Goal: Transaction & Acquisition: Purchase product/service

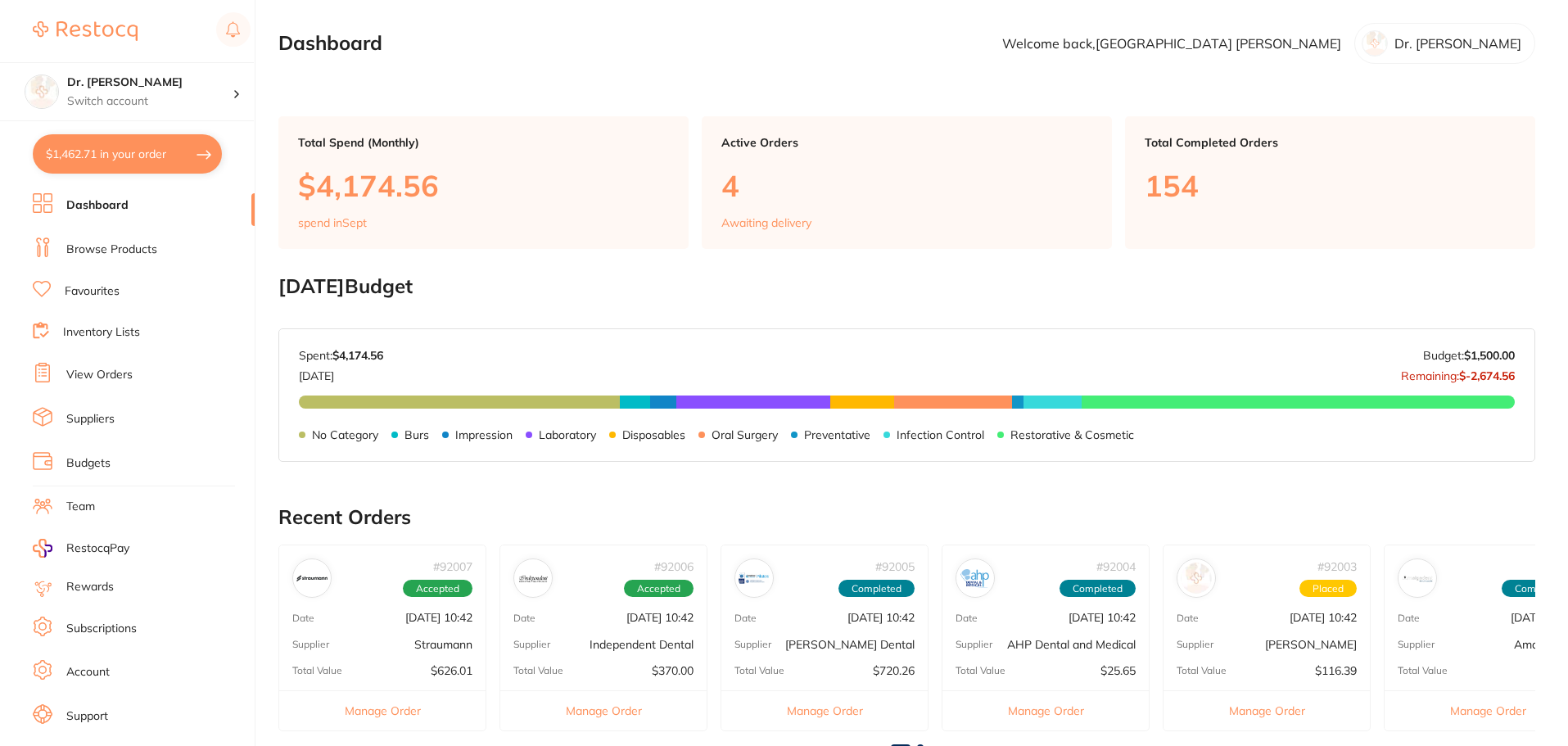
click at [182, 160] on button "$1,462.71 in your order" at bounding box center [127, 153] width 189 height 39
checkbox input "true"
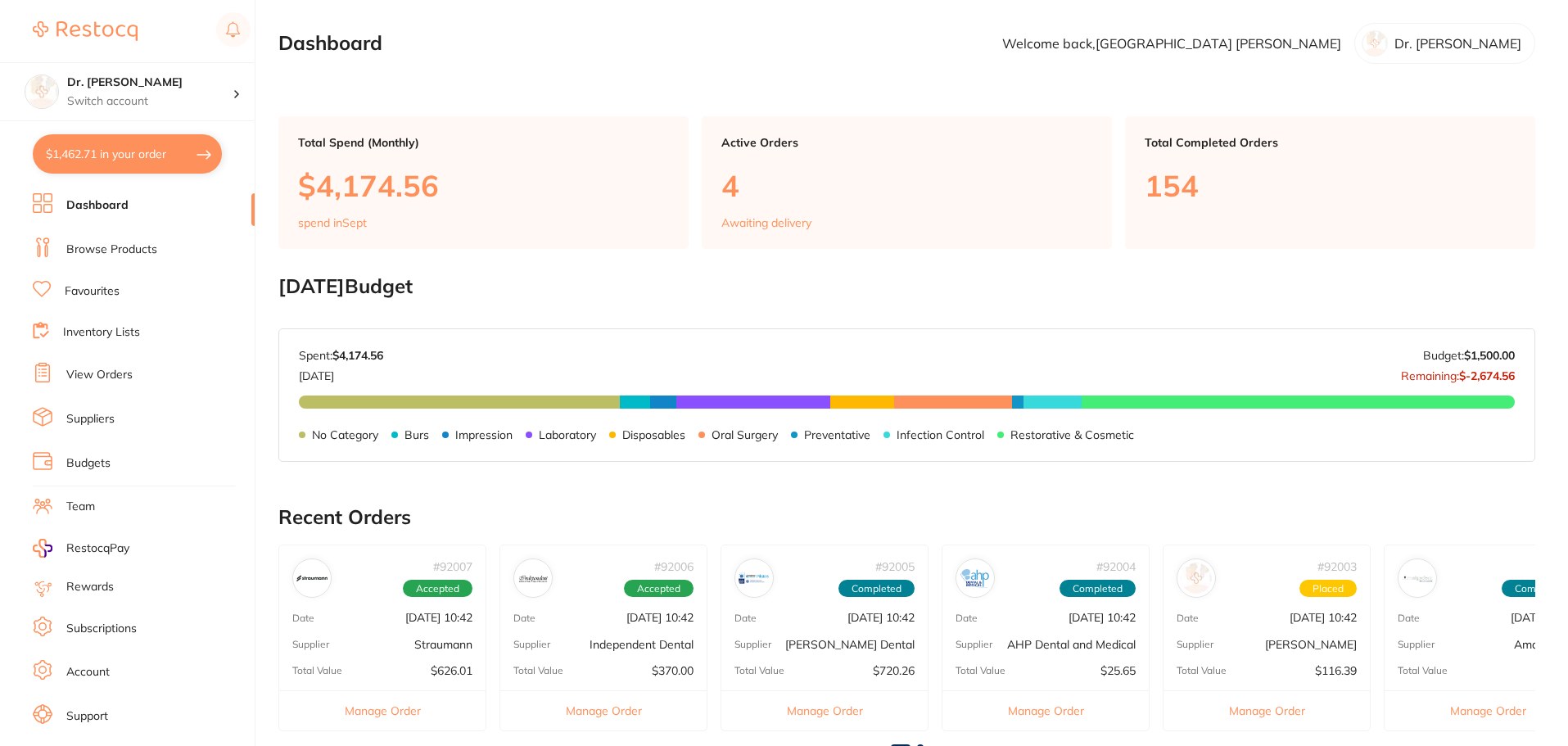
checkbox input "true"
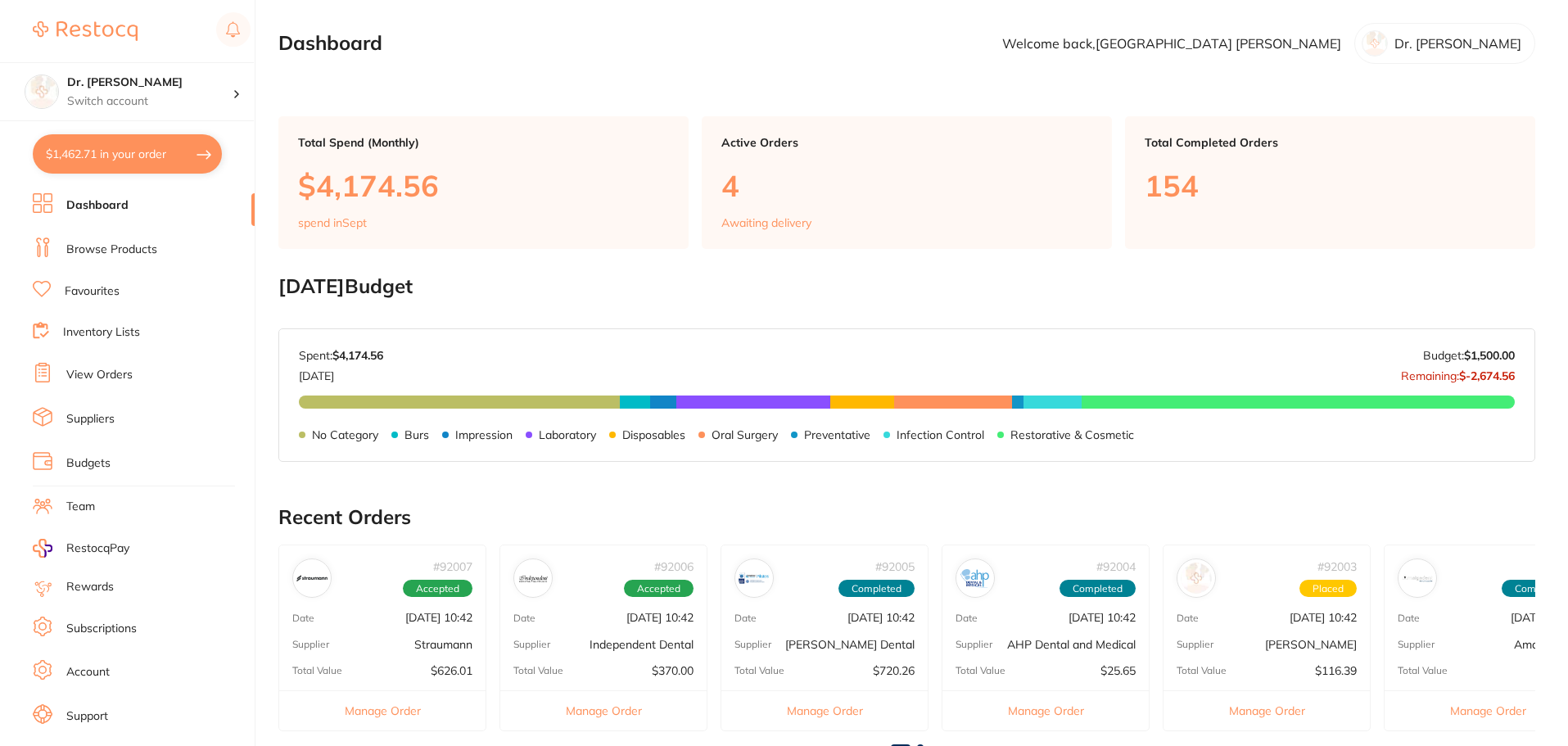
checkbox input "true"
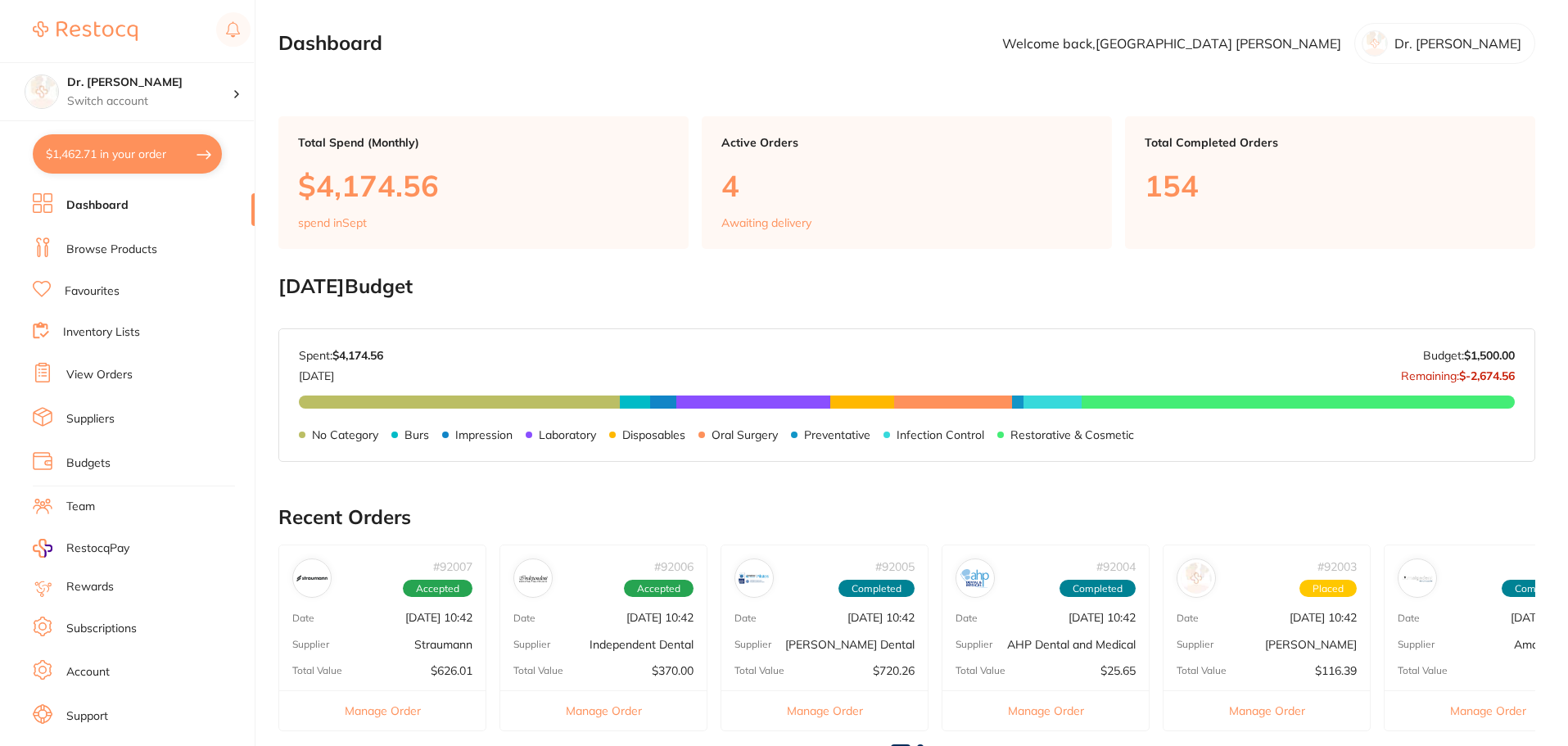
checkbox input "true"
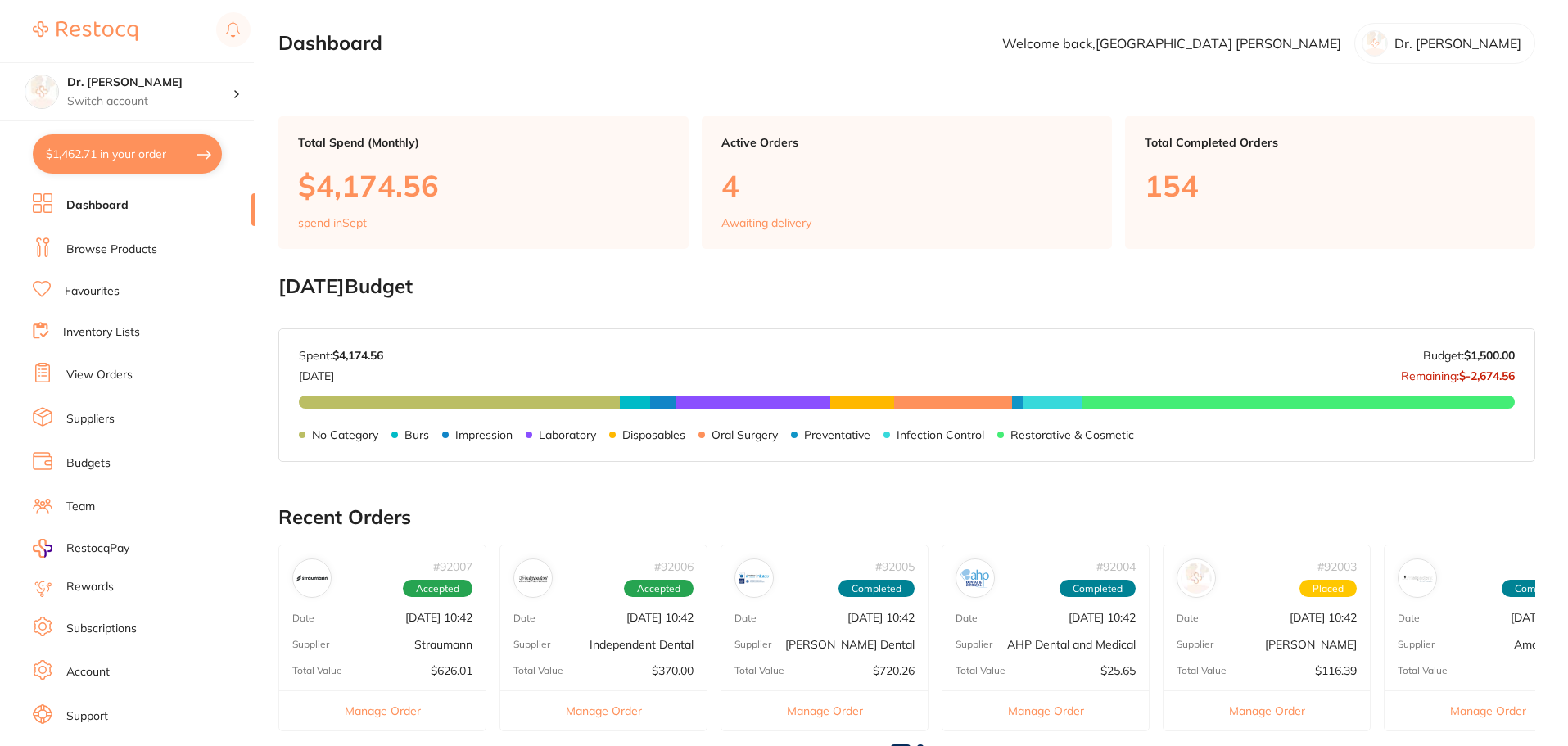
checkbox input "true"
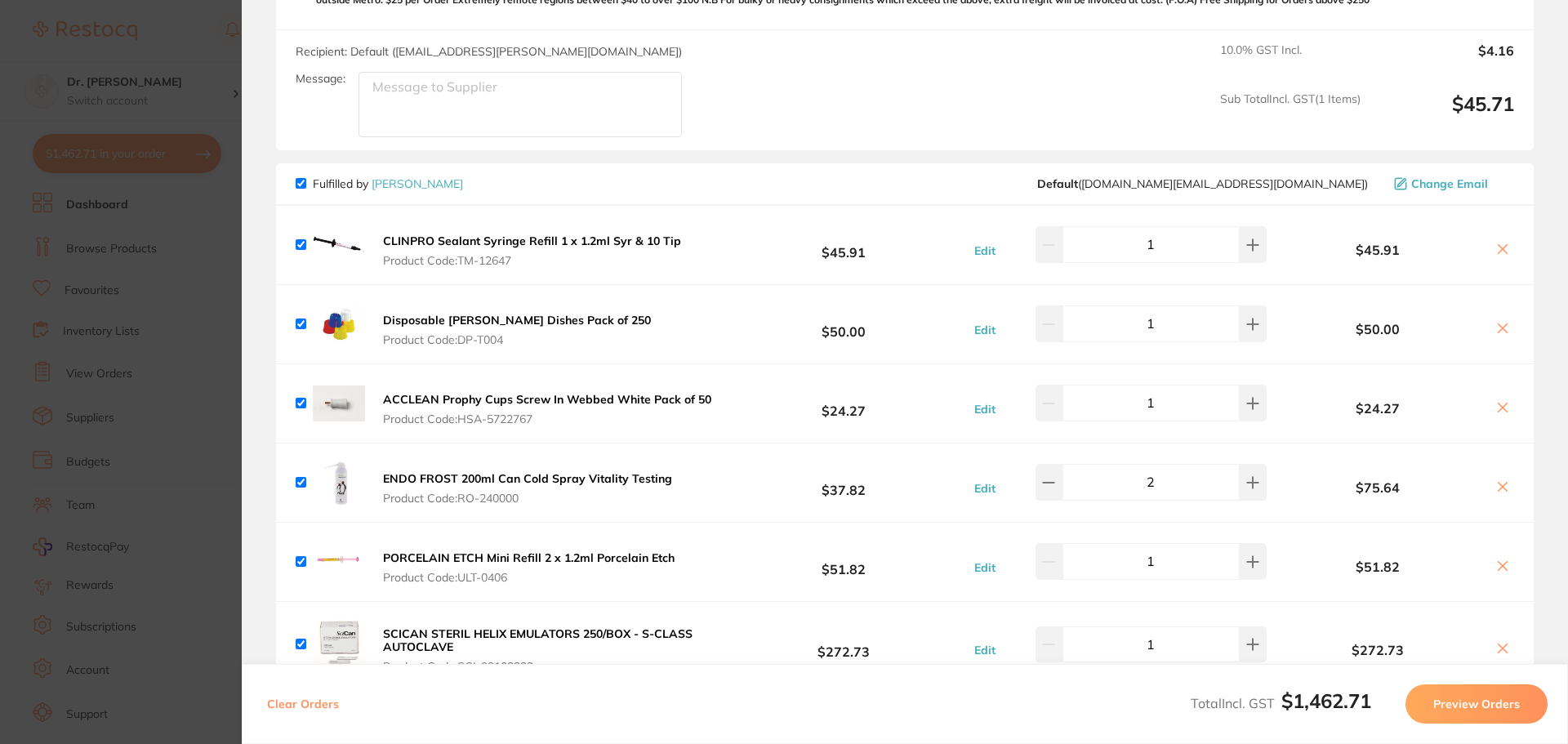
scroll to position [571, 0]
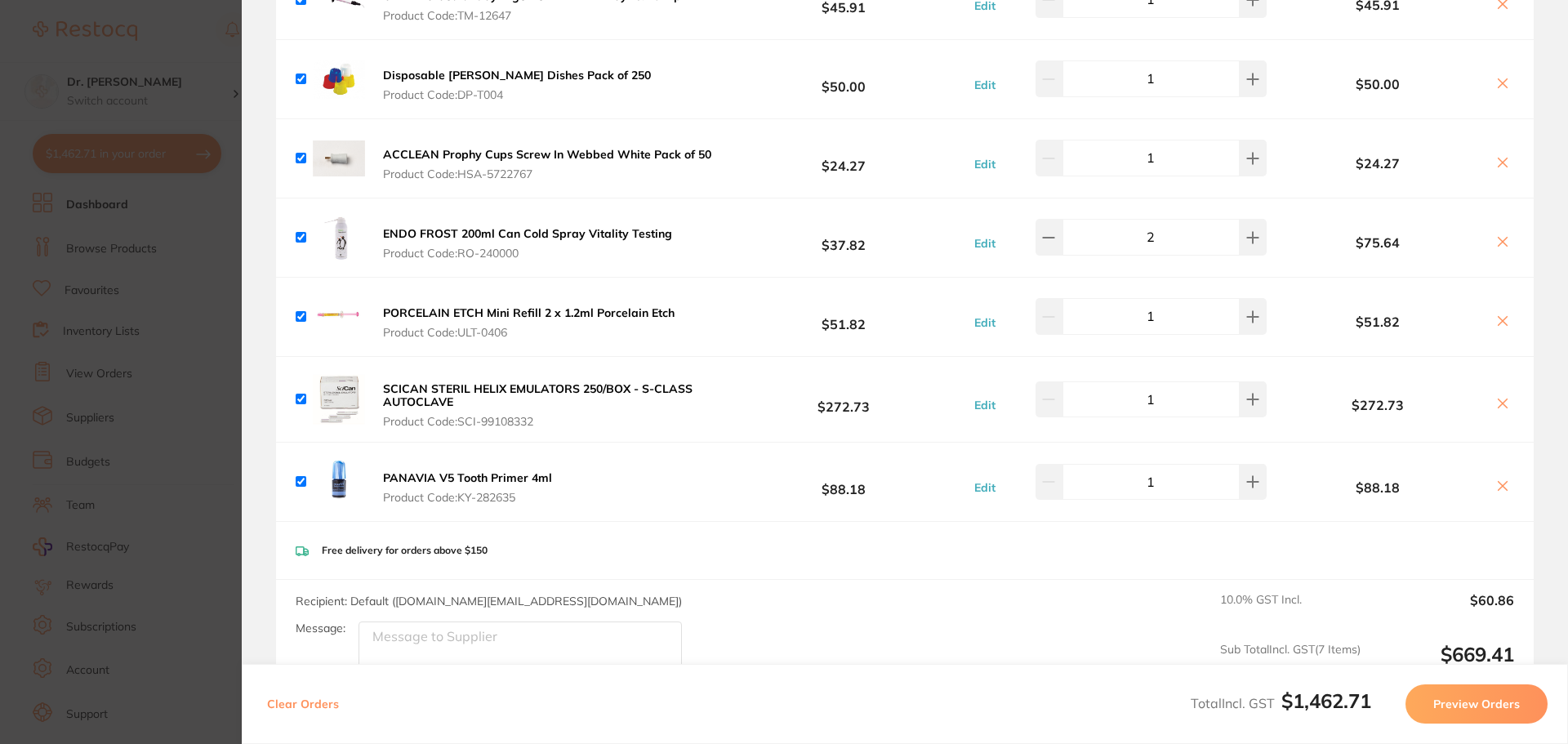
click at [226, 52] on section "Update RRP Set your pre negotiated price for this item. Item Agreed RRP (excl. …" at bounding box center [784, 372] width 1568 height 744
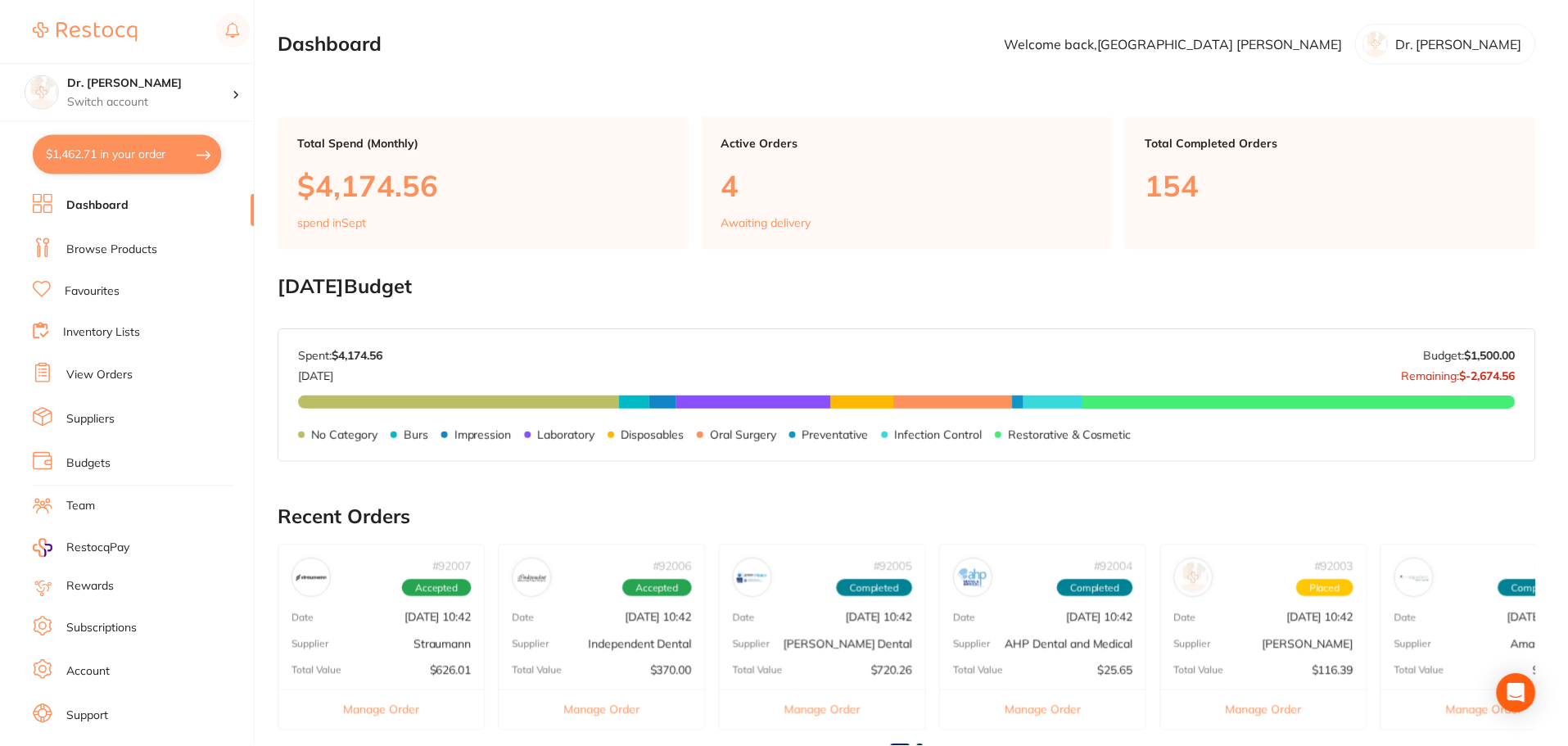
scroll to position [467, 0]
